Goal: Task Accomplishment & Management: Complete application form

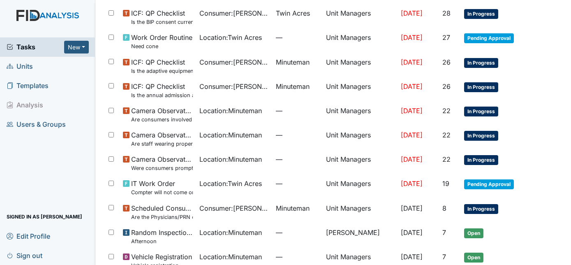
scroll to position [277, 0]
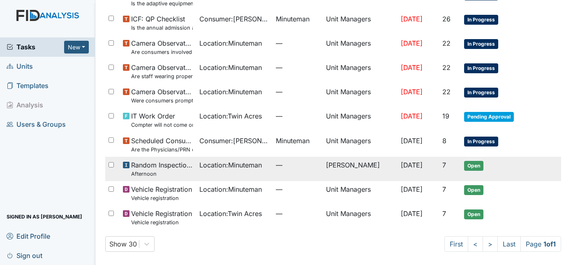
click at [398, 173] on td "[DATE]" at bounding box center [418, 169] width 41 height 24
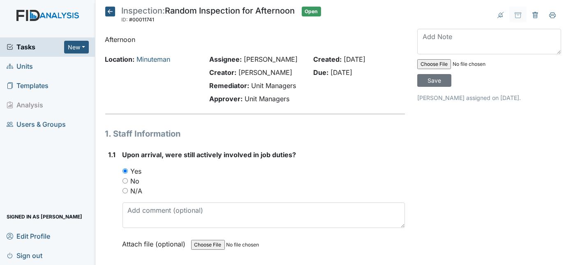
click at [391, 171] on div "Yes" at bounding box center [264, 171] width 283 height 10
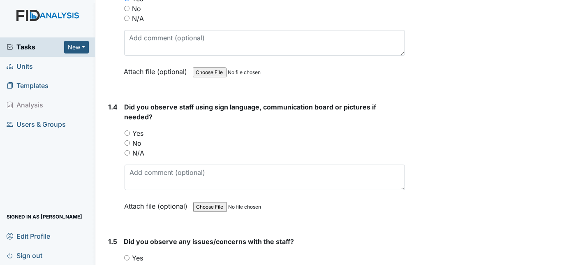
scroll to position [433, 0]
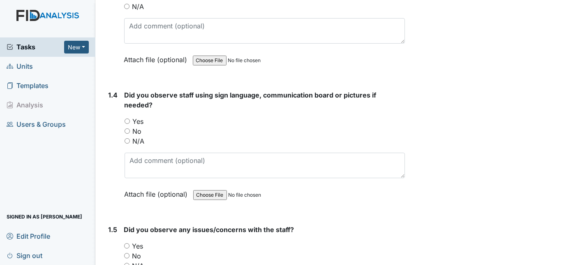
click at [125, 118] on input "Yes" at bounding box center [127, 120] width 5 height 5
radio input "true"
click at [108, 149] on div "1.4 Did you observe staff using sign language, communication board or pictures …" at bounding box center [255, 150] width 300 height 121
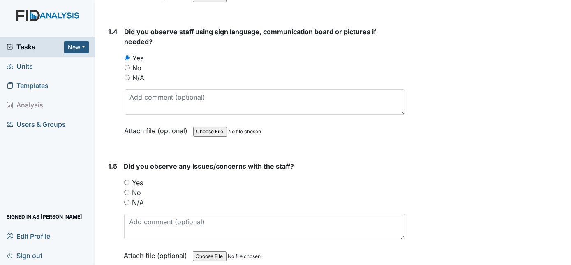
scroll to position [478, 0]
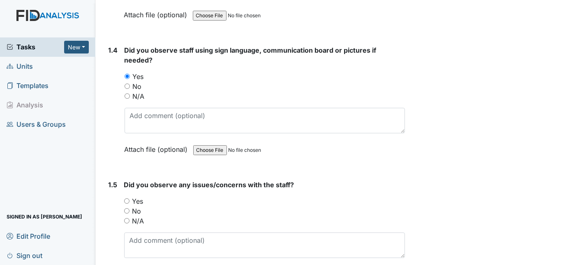
click at [109, 120] on div "1.4" at bounding box center [113, 105] width 9 height 121
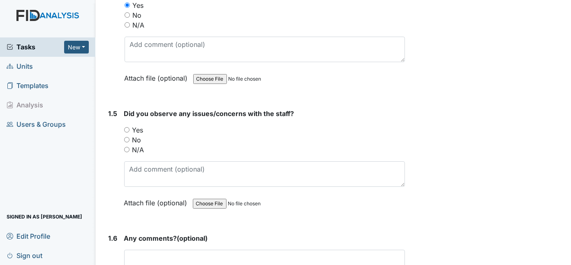
scroll to position [553, 0]
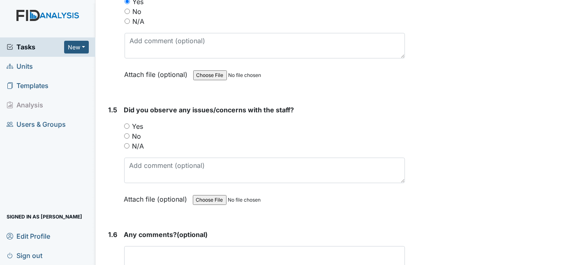
click at [127, 133] on input "No" at bounding box center [126, 135] width 5 height 5
radio input "true"
click at [109, 157] on div "1.5" at bounding box center [113, 160] width 9 height 111
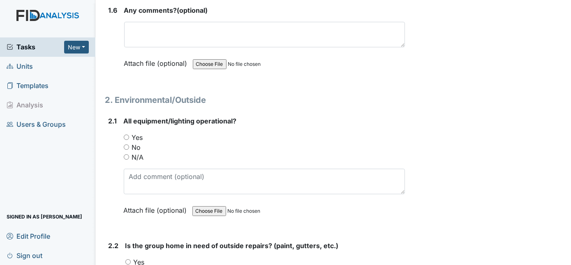
scroll to position [792, 0]
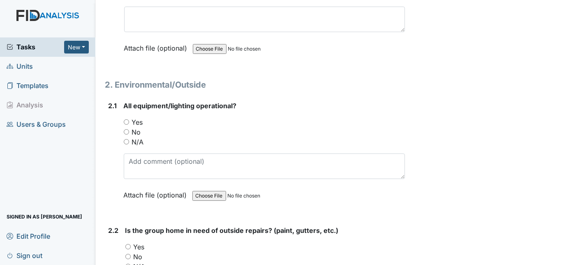
click at [127, 119] on input "Yes" at bounding box center [126, 121] width 5 height 5
radio input "true"
click at [107, 158] on div "2.1 All equipment/lighting operational? You must select one of the below option…" at bounding box center [255, 156] width 300 height 111
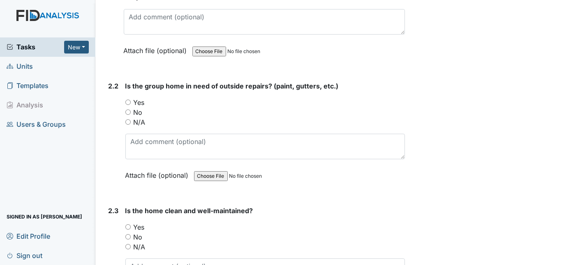
scroll to position [957, 0]
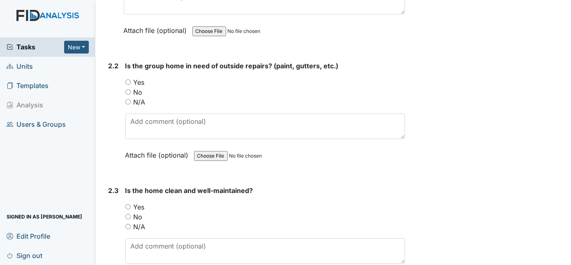
click at [127, 89] on input "No" at bounding box center [127, 91] width 5 height 5
radio input "true"
click at [115, 131] on div "2.2" at bounding box center [114, 116] width 10 height 111
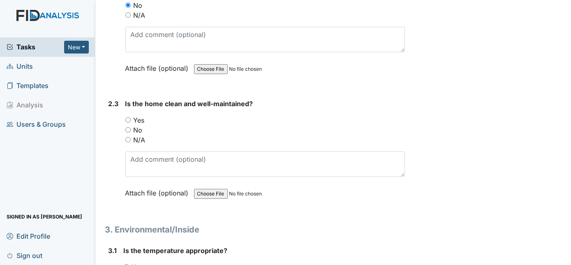
scroll to position [1046, 0]
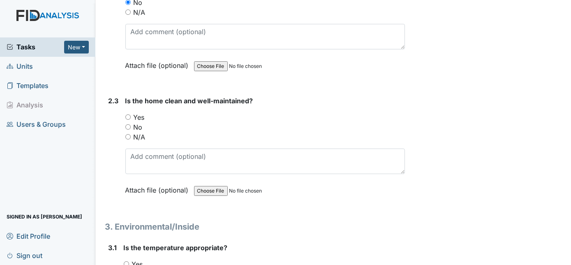
click at [127, 114] on input "Yes" at bounding box center [127, 116] width 5 height 5
radio input "true"
click at [111, 155] on div "2.3" at bounding box center [114, 151] width 10 height 111
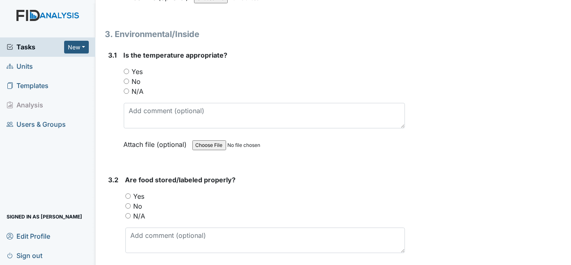
scroll to position [1241, 0]
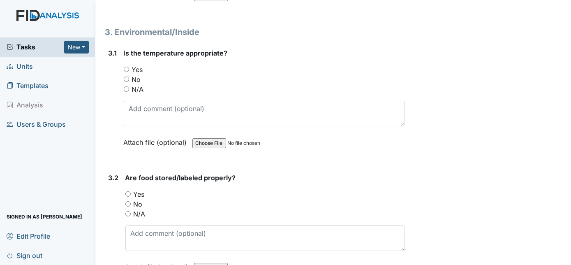
click at [125, 67] on input "Yes" at bounding box center [126, 69] width 5 height 5
radio input "true"
click at [127, 191] on input "Yes" at bounding box center [127, 193] width 5 height 5
radio input "true"
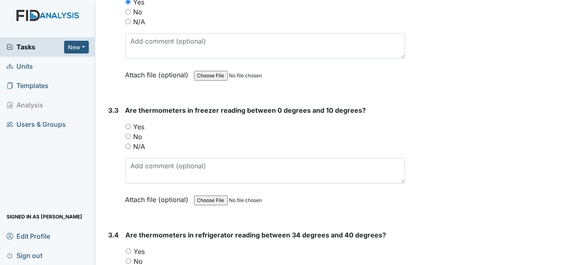
scroll to position [1435, 0]
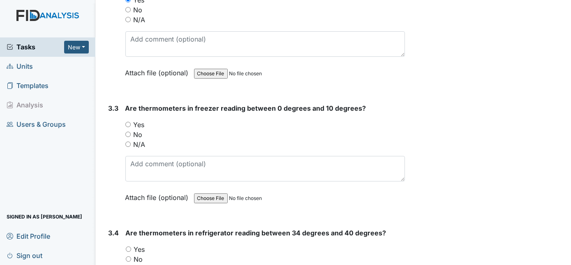
click at [128, 122] on input "Yes" at bounding box center [127, 124] width 5 height 5
radio input "true"
click at [116, 173] on div "3.3" at bounding box center [114, 158] width 10 height 111
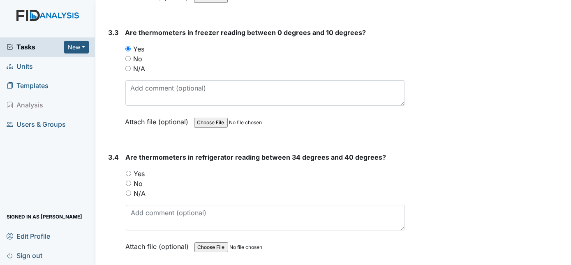
scroll to position [1585, 0]
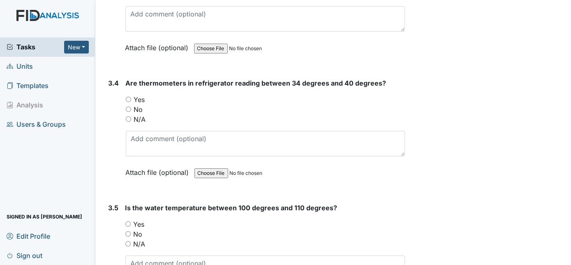
click at [127, 97] on input "Yes" at bounding box center [128, 99] width 5 height 5
radio input "true"
click at [110, 153] on div "3.4" at bounding box center [114, 133] width 11 height 111
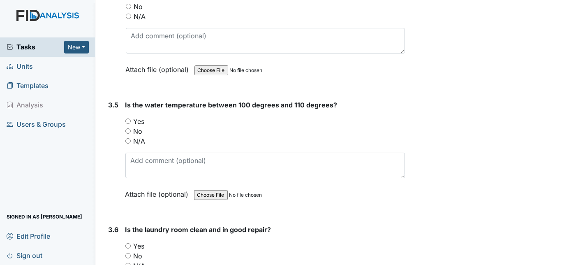
scroll to position [1704, 0]
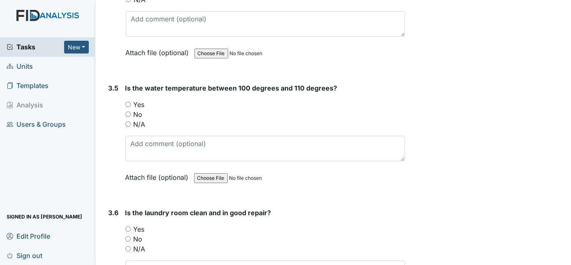
click at [127, 102] on input "Yes" at bounding box center [127, 104] width 5 height 5
radio input "true"
click at [127, 226] on input "Yes" at bounding box center [127, 228] width 5 height 5
radio input "true"
click at [114, 228] on div "3.6" at bounding box center [114, 263] width 10 height 111
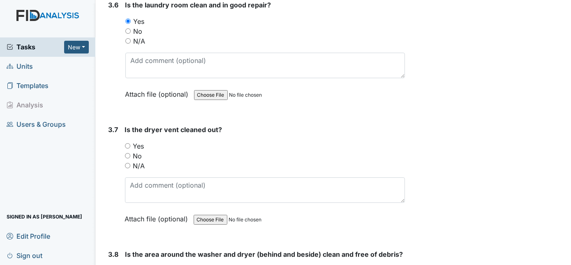
scroll to position [1914, 0]
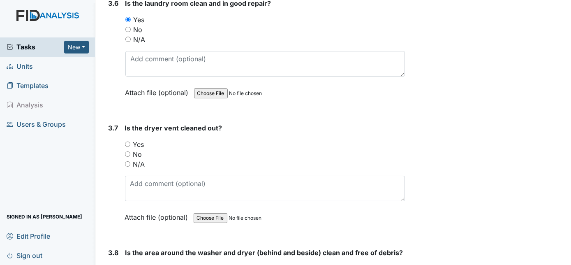
click at [127, 141] on input "Yes" at bounding box center [127, 143] width 5 height 5
radio input "true"
click at [109, 172] on div "3.7" at bounding box center [114, 178] width 10 height 111
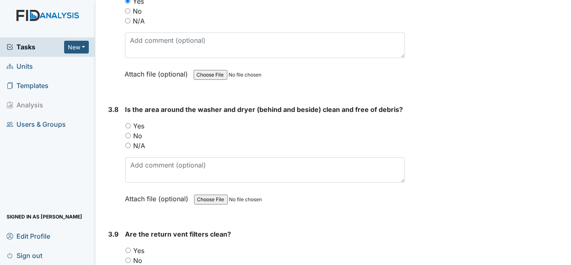
scroll to position [2063, 0]
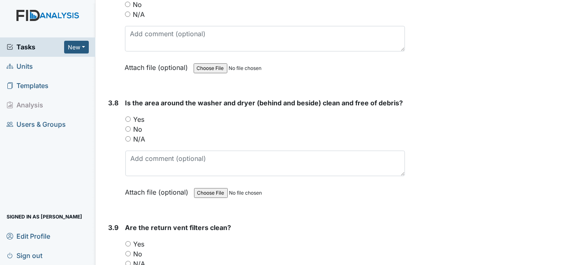
click at [128, 116] on input "Yes" at bounding box center [127, 118] width 5 height 5
radio input "true"
click at [109, 141] on div "3.8" at bounding box center [114, 153] width 10 height 111
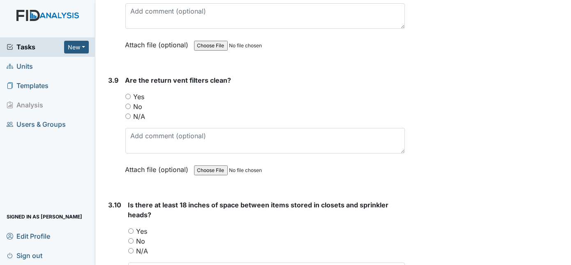
scroll to position [2213, 0]
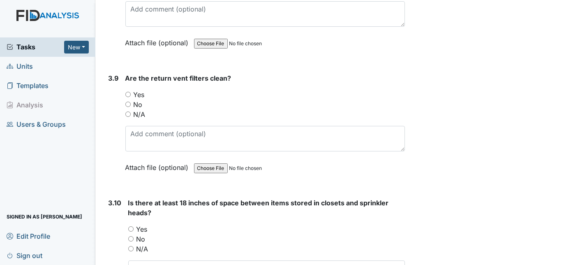
click at [129, 92] on input "Yes" at bounding box center [127, 94] width 5 height 5
radio input "true"
click at [114, 129] on div "3.9" at bounding box center [114, 128] width 10 height 111
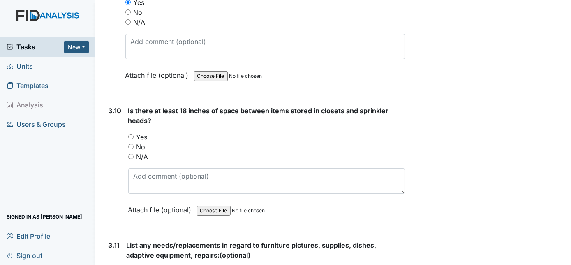
scroll to position [2348, 0]
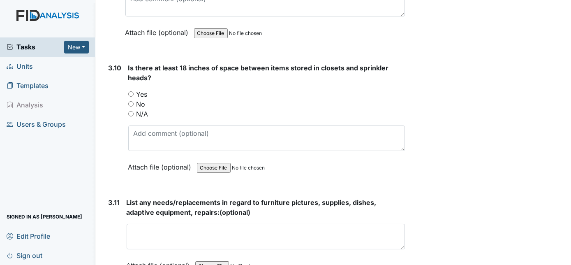
click at [130, 91] on input "Yes" at bounding box center [130, 93] width 5 height 5
radio input "true"
click at [109, 126] on div "3.10" at bounding box center [115, 123] width 13 height 121
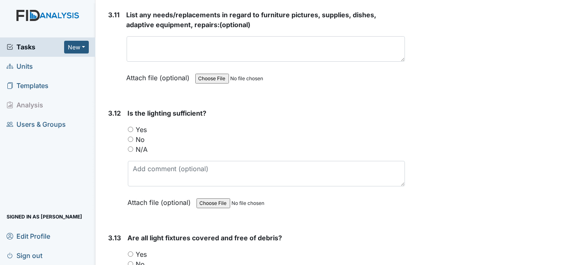
scroll to position [2586, 0]
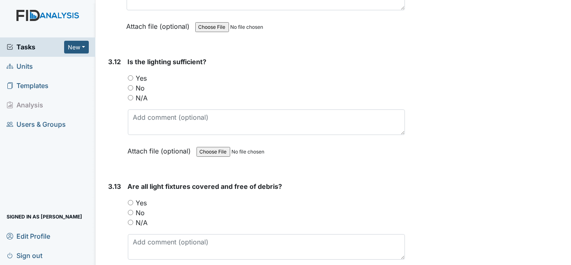
click at [132, 75] on input "Yes" at bounding box center [130, 77] width 5 height 5
radio input "true"
click at [111, 137] on div "3.12" at bounding box center [115, 112] width 13 height 111
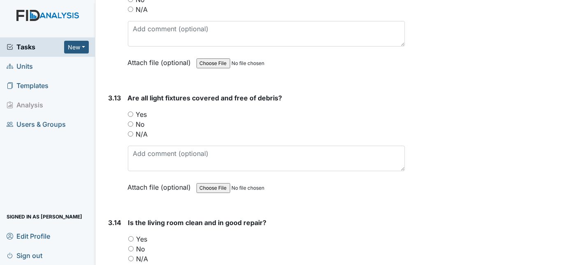
scroll to position [2706, 0]
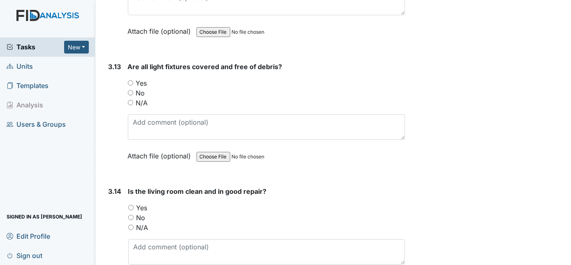
click at [130, 80] on input "Yes" at bounding box center [130, 82] width 5 height 5
radio input "true"
click at [130, 205] on input "Yes" at bounding box center [130, 207] width 5 height 5
radio input "true"
click at [115, 206] on div "3.14" at bounding box center [115, 241] width 13 height 111
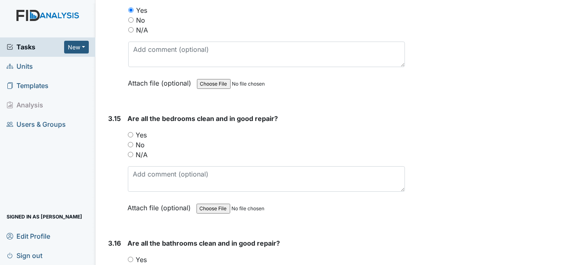
scroll to position [2931, 0]
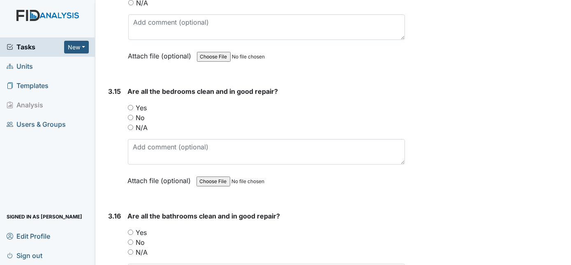
click at [130, 105] on input "Yes" at bounding box center [130, 107] width 5 height 5
radio input "true"
click at [110, 133] on div "3.15" at bounding box center [115, 141] width 13 height 111
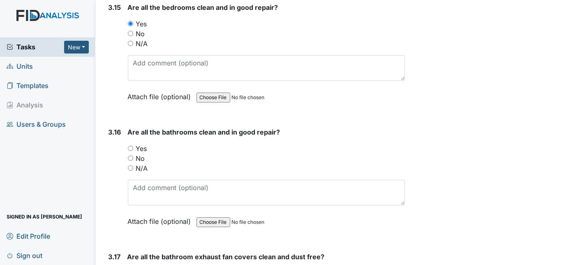
scroll to position [3050, 0]
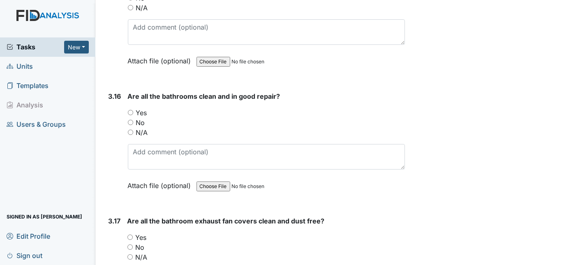
click at [131, 110] on input "Yes" at bounding box center [130, 112] width 5 height 5
radio input "true"
click at [113, 137] on div "3.16" at bounding box center [115, 146] width 13 height 111
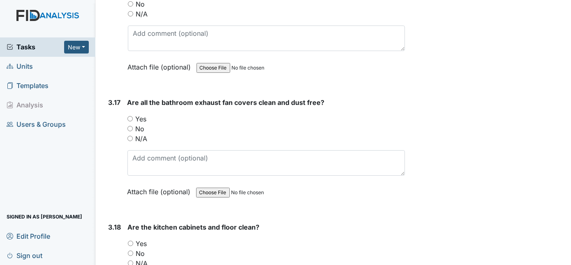
scroll to position [3170, 0]
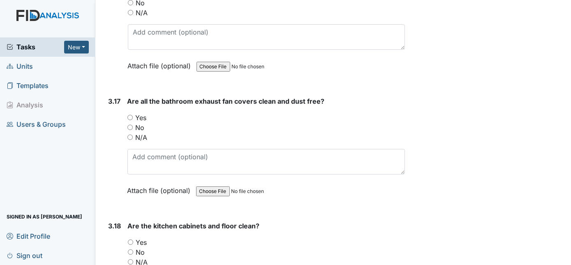
click at [129, 115] on input "Yes" at bounding box center [129, 117] width 5 height 5
radio input "true"
click at [114, 135] on div "3.17" at bounding box center [115, 151] width 12 height 111
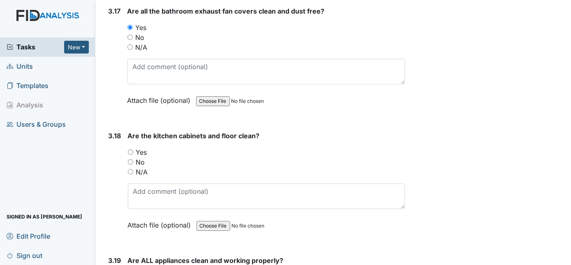
scroll to position [3319, 0]
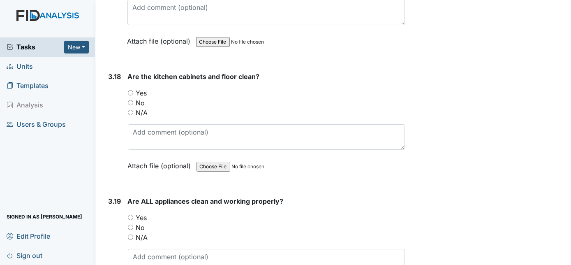
click at [130, 90] on input "Yes" at bounding box center [130, 92] width 5 height 5
radio input "true"
click at [130, 215] on input "Yes" at bounding box center [130, 217] width 5 height 5
radio input "true"
click at [111, 215] on div "3.19" at bounding box center [115, 251] width 13 height 111
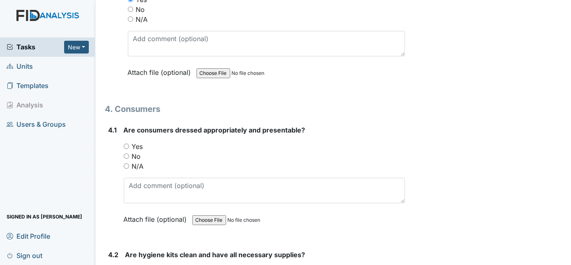
scroll to position [3544, 0]
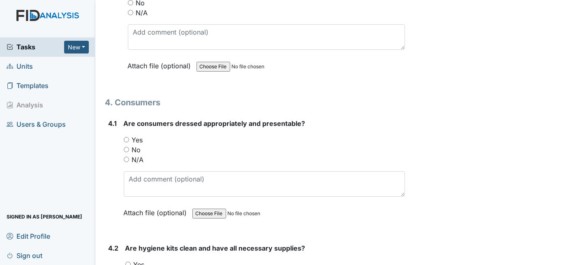
click at [126, 137] on input "Yes" at bounding box center [126, 139] width 5 height 5
radio input "true"
click at [113, 163] on div "4.1" at bounding box center [113, 173] width 9 height 111
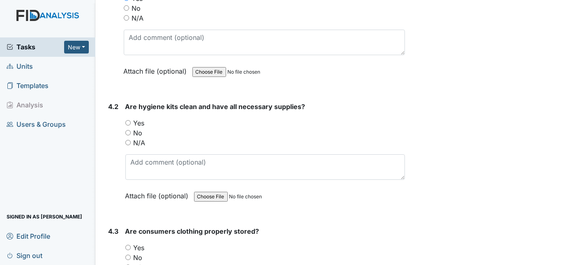
scroll to position [3693, 0]
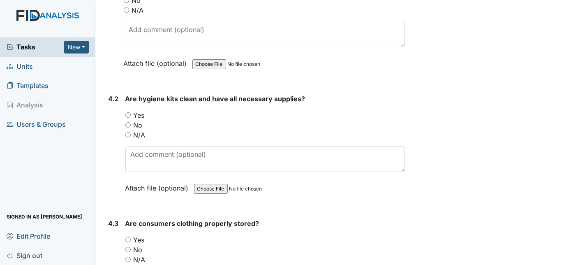
click at [128, 112] on input "Yes" at bounding box center [127, 114] width 5 height 5
radio input "true"
click at [112, 137] on div "4.2" at bounding box center [114, 149] width 10 height 111
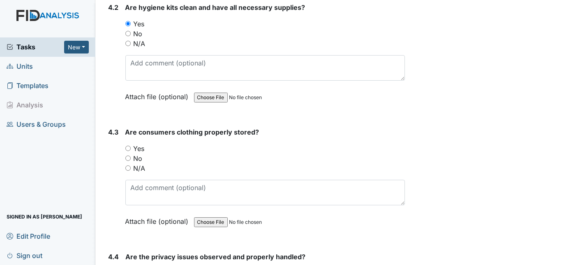
scroll to position [3783, 0]
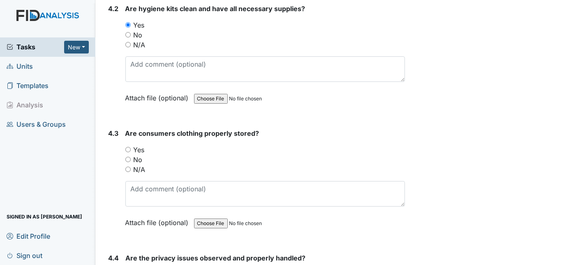
click at [128, 147] on input "Yes" at bounding box center [127, 149] width 5 height 5
radio input "true"
click at [108, 151] on div "4.3 Are consumers clothing properly stored? You must select one of the below op…" at bounding box center [255, 183] width 300 height 111
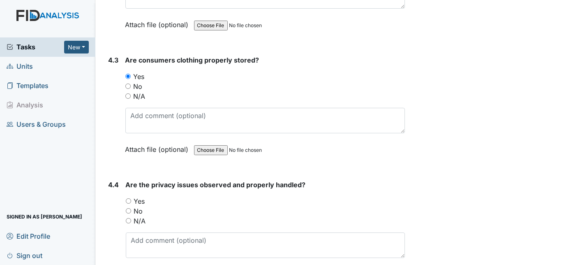
scroll to position [3873, 0]
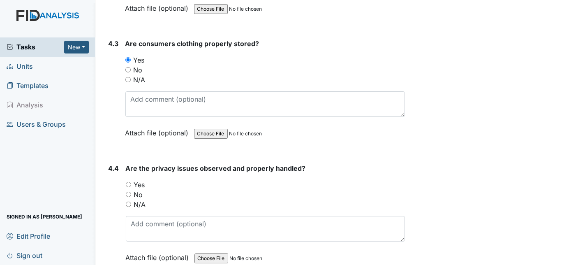
click at [130, 182] on input "Yes" at bounding box center [128, 184] width 5 height 5
radio input "true"
click at [115, 180] on div "4.4" at bounding box center [114, 218] width 11 height 111
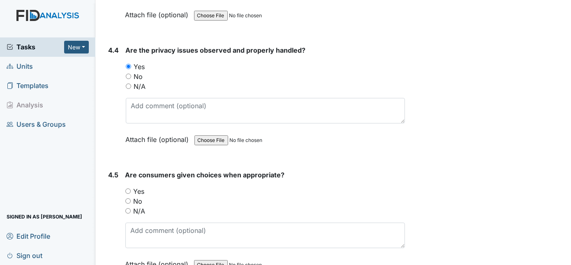
scroll to position [3992, 0]
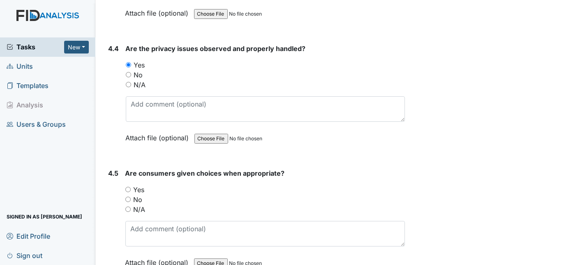
click at [127, 187] on input "Yes" at bounding box center [127, 189] width 5 height 5
radio input "true"
click at [109, 188] on div "4.5" at bounding box center [114, 223] width 10 height 111
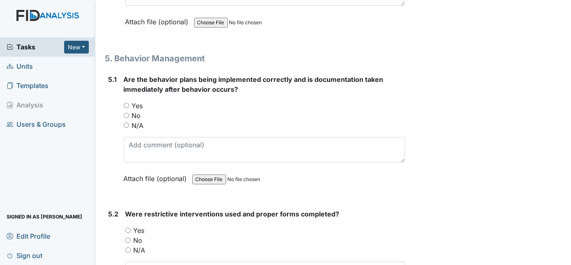
scroll to position [4336, 0]
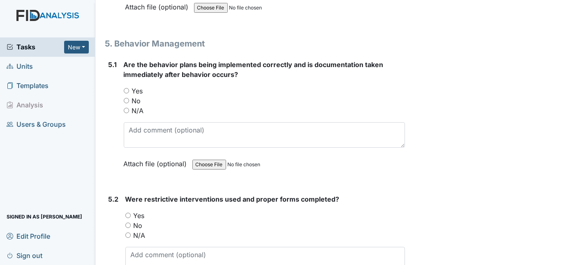
click at [125, 108] on input "N/A" at bounding box center [126, 110] width 5 height 5
radio input "true"
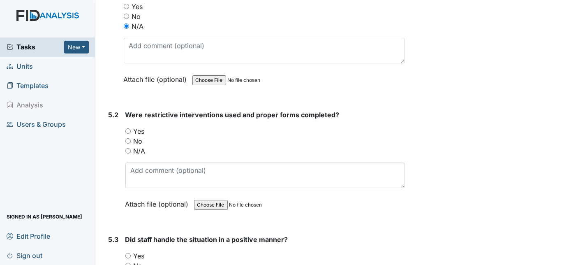
scroll to position [4426, 0]
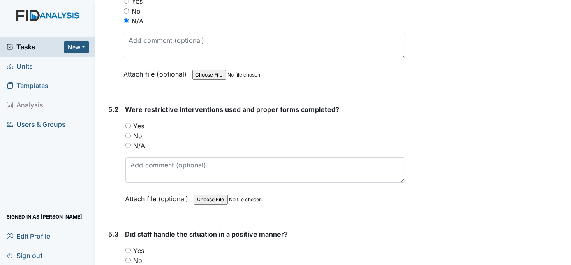
click at [128, 143] on input "N/A" at bounding box center [127, 145] width 5 height 5
radio input "true"
click at [111, 146] on div "5.2" at bounding box center [114, 159] width 10 height 111
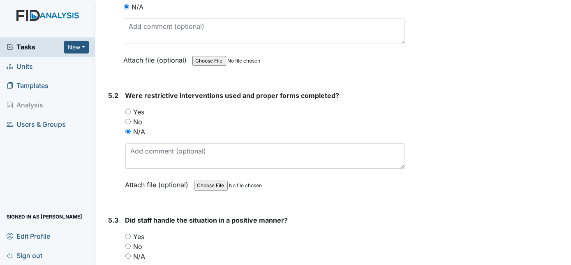
scroll to position [4441, 0]
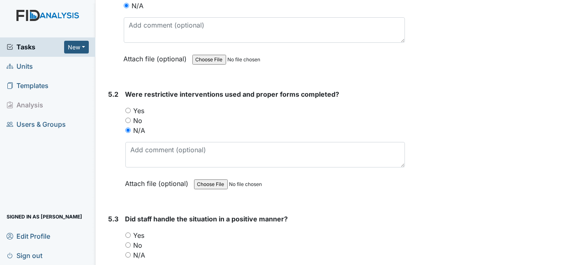
click at [106, 171] on div "5.2 Were restrictive interventions used and proper forms completed? You must se…" at bounding box center [255, 144] width 300 height 111
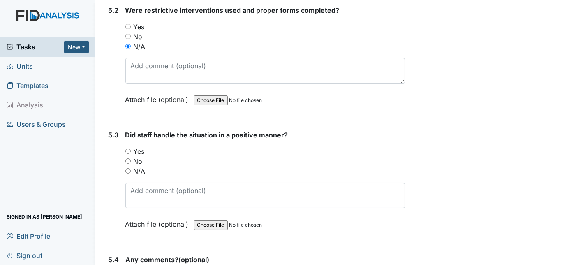
scroll to position [4590, 0]
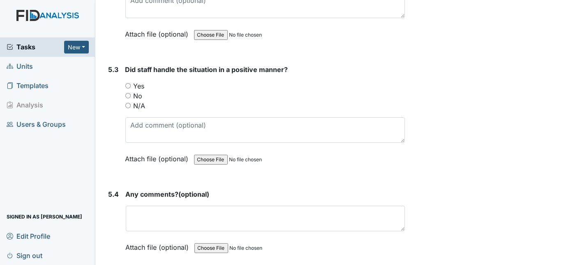
click at [182, 91] on div "No" at bounding box center [265, 96] width 280 height 10
click at [127, 103] on input "N/A" at bounding box center [127, 105] width 5 height 5
radio input "true"
click at [111, 104] on div "5.3" at bounding box center [114, 120] width 10 height 111
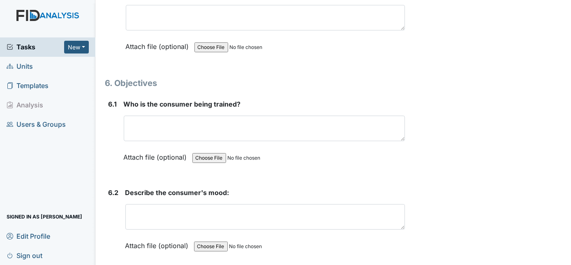
scroll to position [4799, 0]
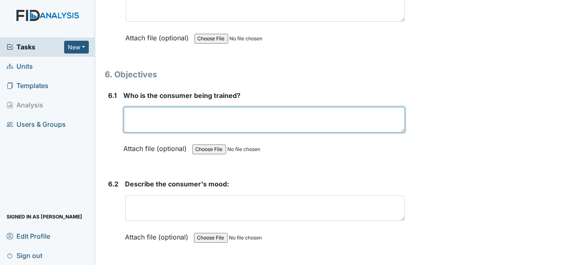
click at [142, 107] on textarea at bounding box center [265, 119] width 282 height 25
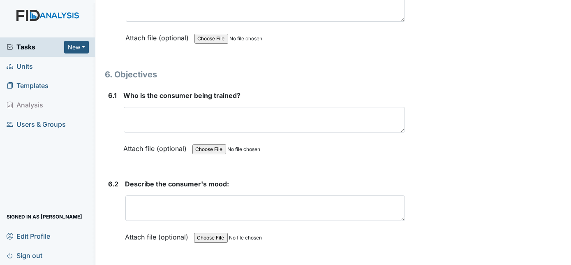
click at [106, 118] on div "6.1 Who is the consumer being trained? This field is required. Attach file (opt…" at bounding box center [255, 127] width 300 height 75
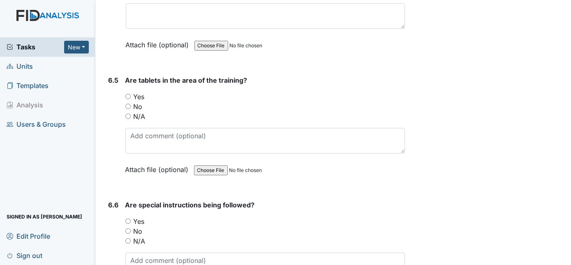
scroll to position [5188, 0]
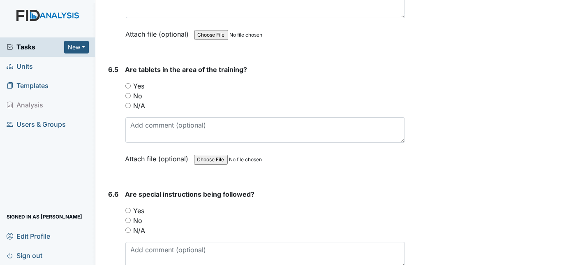
click at [127, 83] on input "Yes" at bounding box center [127, 85] width 5 height 5
radio input "true"
click at [128, 208] on input "Yes" at bounding box center [127, 210] width 5 height 5
radio input "true"
click at [109, 189] on div "6.6" at bounding box center [114, 244] width 10 height 111
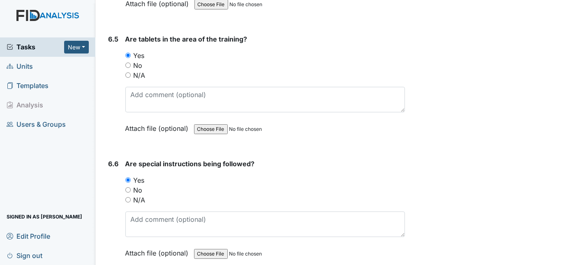
scroll to position [5218, 0]
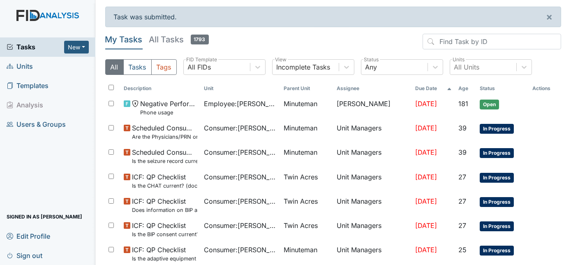
click at [86, 97] on li "Analysis" at bounding box center [47, 104] width 95 height 19
click at [280, 38] on header "My Tasks All Tasks 1793" at bounding box center [333, 43] width 456 height 19
